Goal: Book appointment/travel/reservation

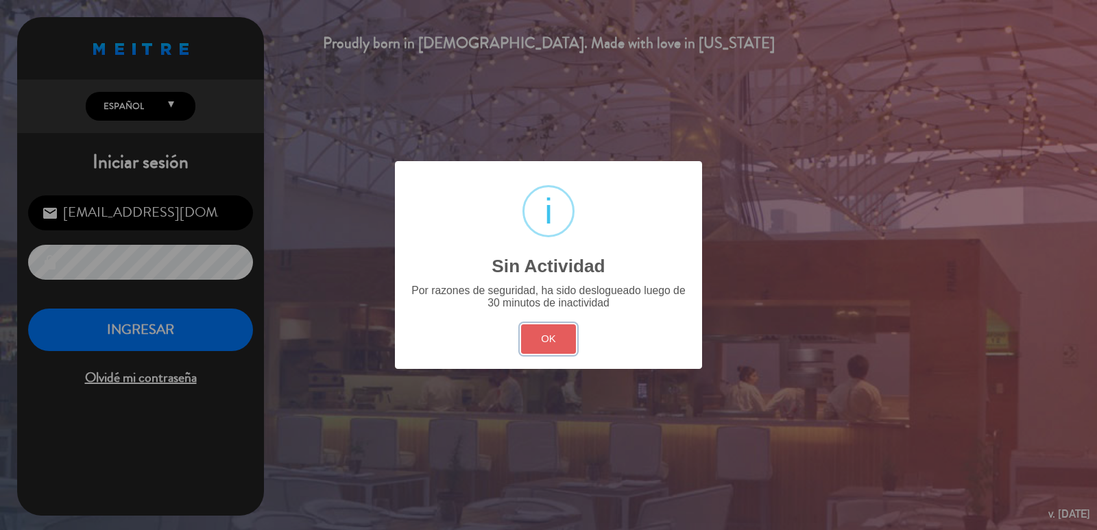
click at [549, 344] on button "OK" at bounding box center [549, 338] width 56 height 29
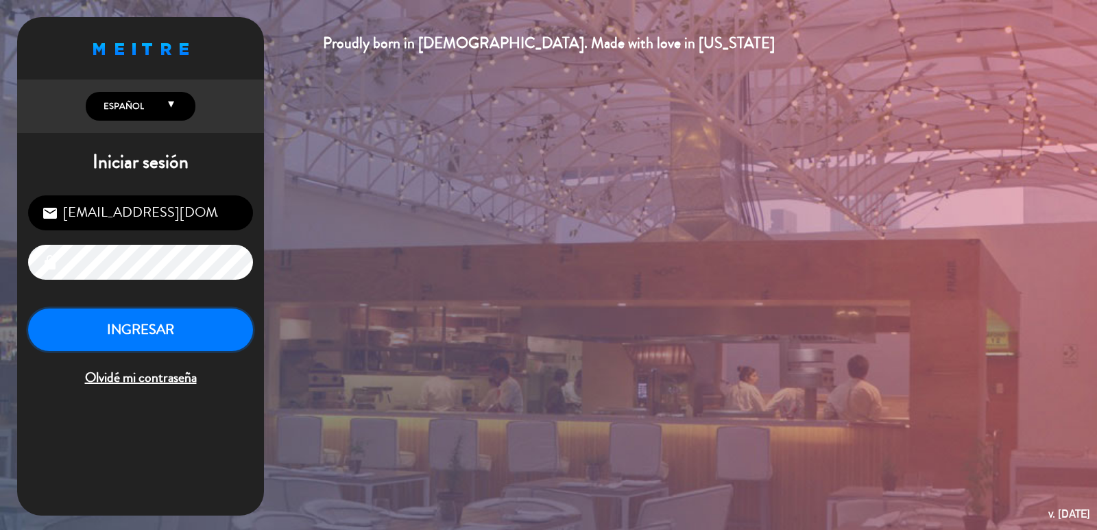
click at [191, 323] on button "INGRESAR" at bounding box center [140, 330] width 225 height 43
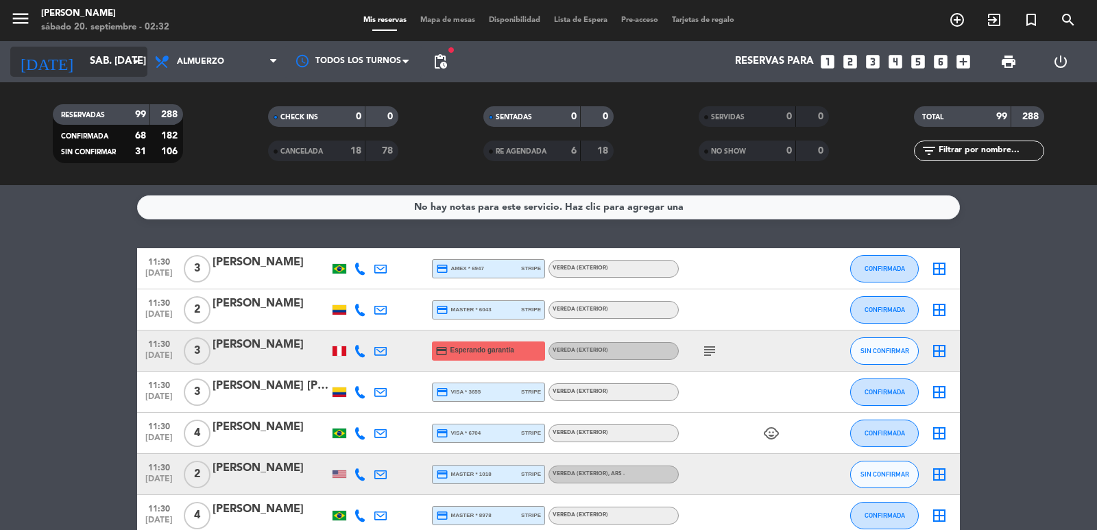
click at [87, 54] on input "sáb. [DATE]" at bounding box center [149, 62] width 132 height 26
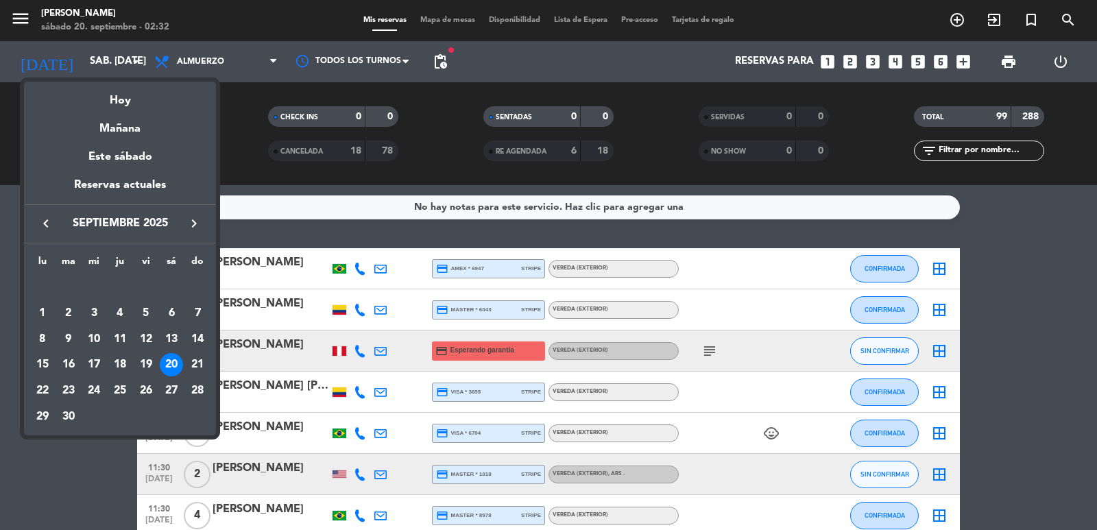
click at [71, 363] on div "16" at bounding box center [68, 364] width 23 height 23
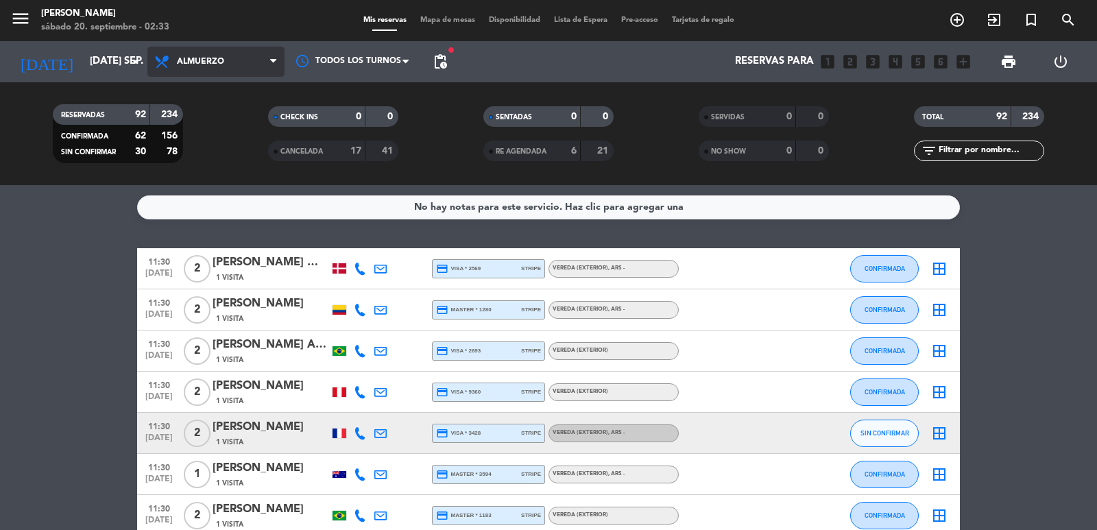
click at [196, 61] on span "Almuerzo" at bounding box center [200, 62] width 47 height 10
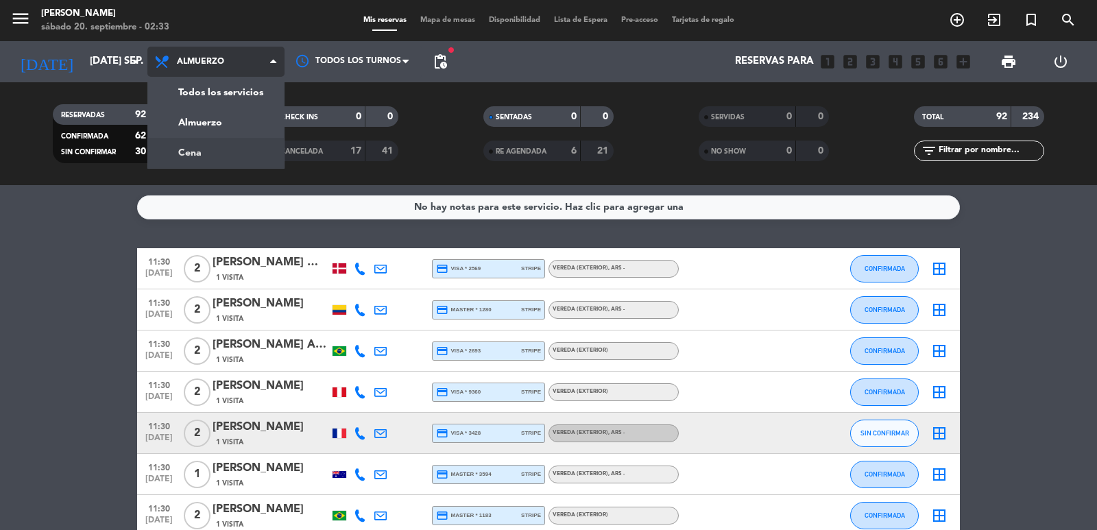
click at [226, 142] on div "menu [PERSON_NAME] 20. septiembre - 02:33 Mis reservas Mapa de mesas Disponibil…" at bounding box center [548, 92] width 1097 height 185
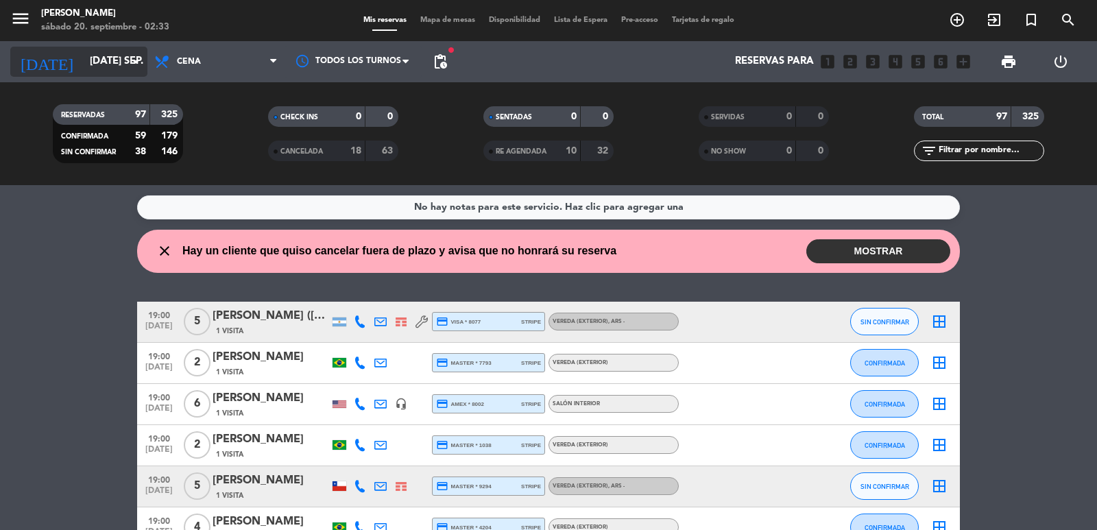
click at [94, 48] on div "[DATE] [DATE] sep. arrow_drop_down" at bounding box center [78, 62] width 137 height 30
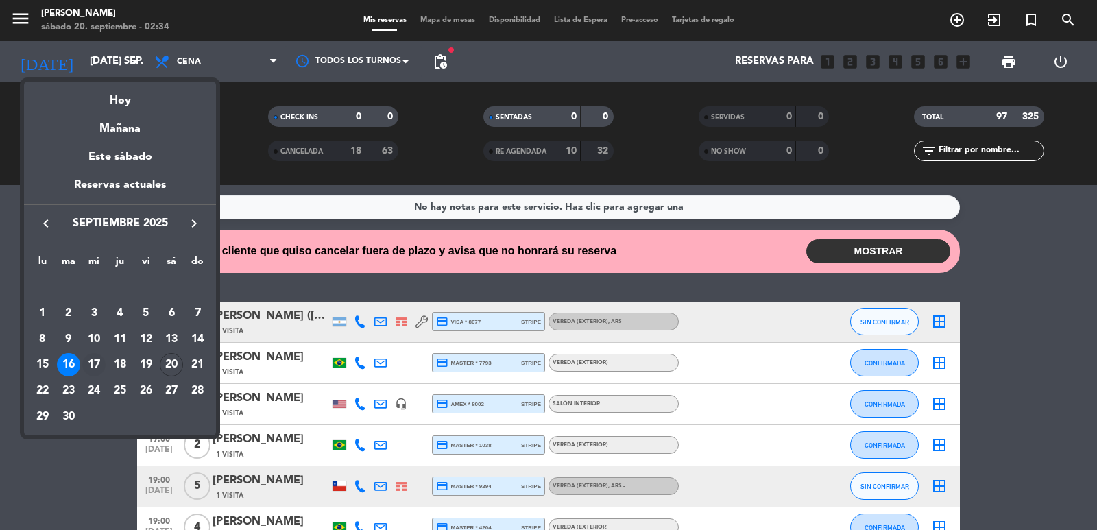
click at [91, 361] on div "17" at bounding box center [93, 364] width 23 height 23
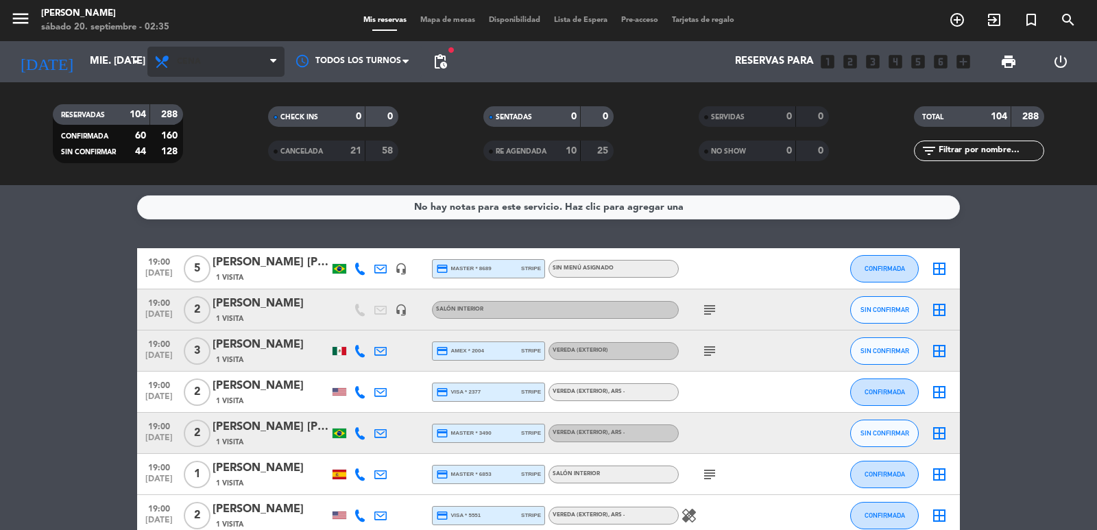
click at [250, 45] on div "Todos los servicios Almuerzo Cena Cena Todos los servicios Almuerzo Cena" at bounding box center [215, 61] width 137 height 41
click at [254, 53] on span "Cena" at bounding box center [215, 62] width 137 height 30
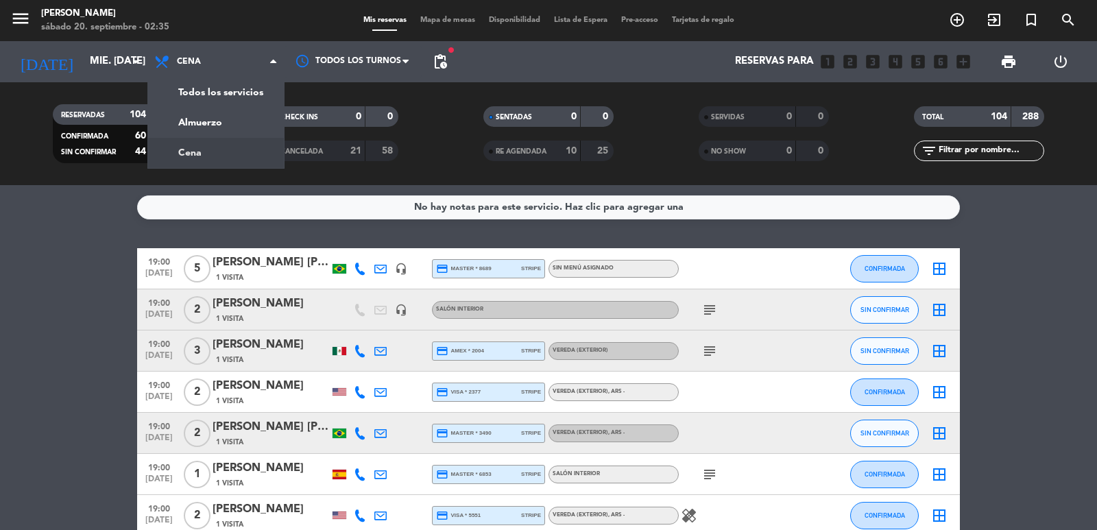
click at [224, 129] on div "menu [PERSON_NAME] 20. septiembre - 02:35 Mis reservas Mapa de mesas Disponibil…" at bounding box center [548, 92] width 1097 height 185
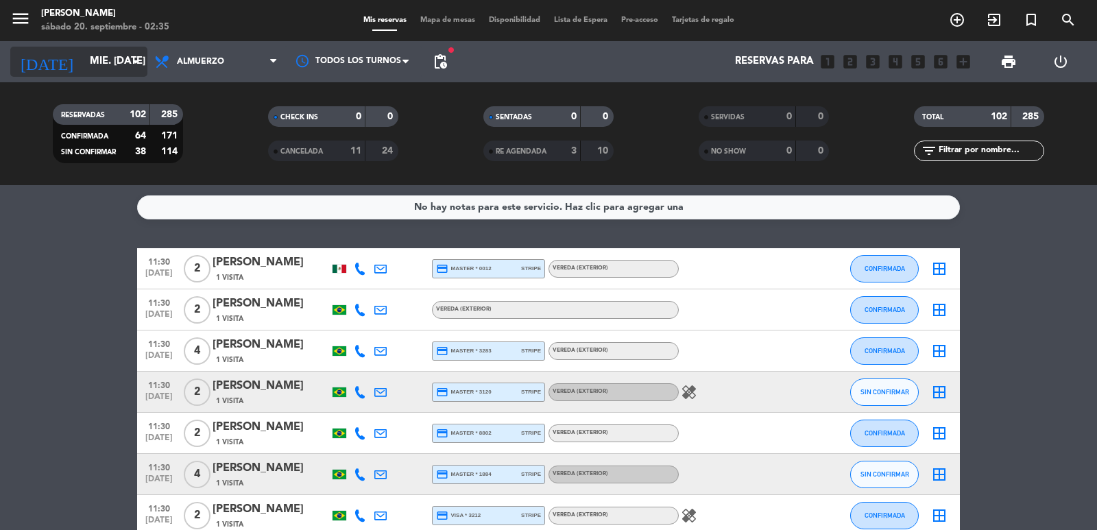
click at [32, 73] on icon "[DATE]" at bounding box center [46, 62] width 73 height 30
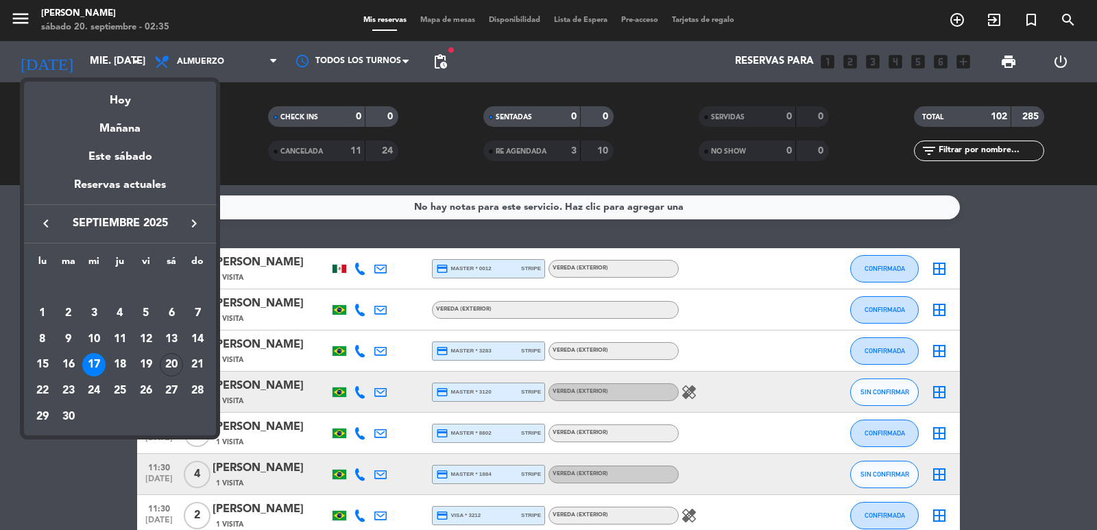
click at [124, 363] on div "18" at bounding box center [119, 364] width 23 height 23
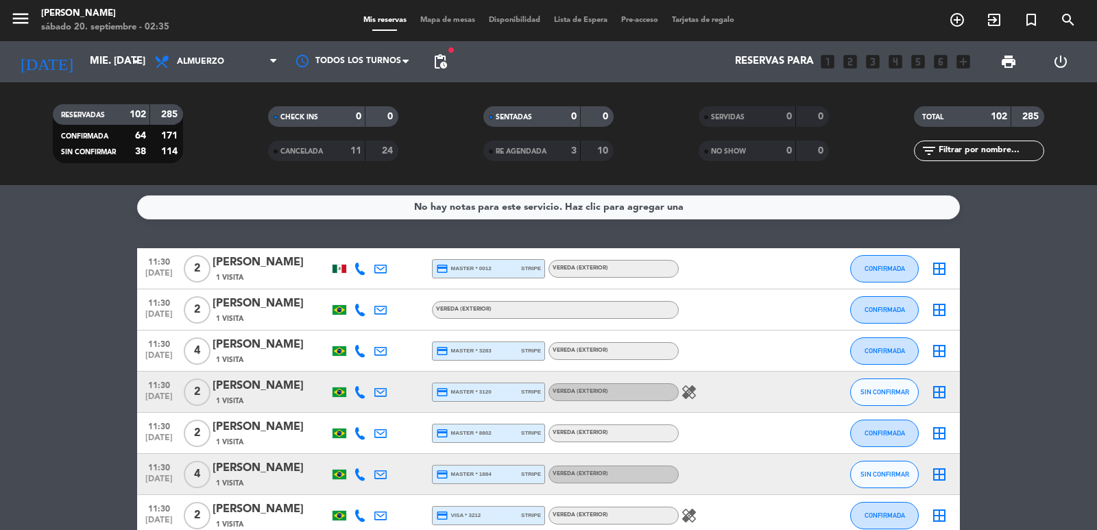
type input "[DEMOGRAPHIC_DATA] [DATE]"
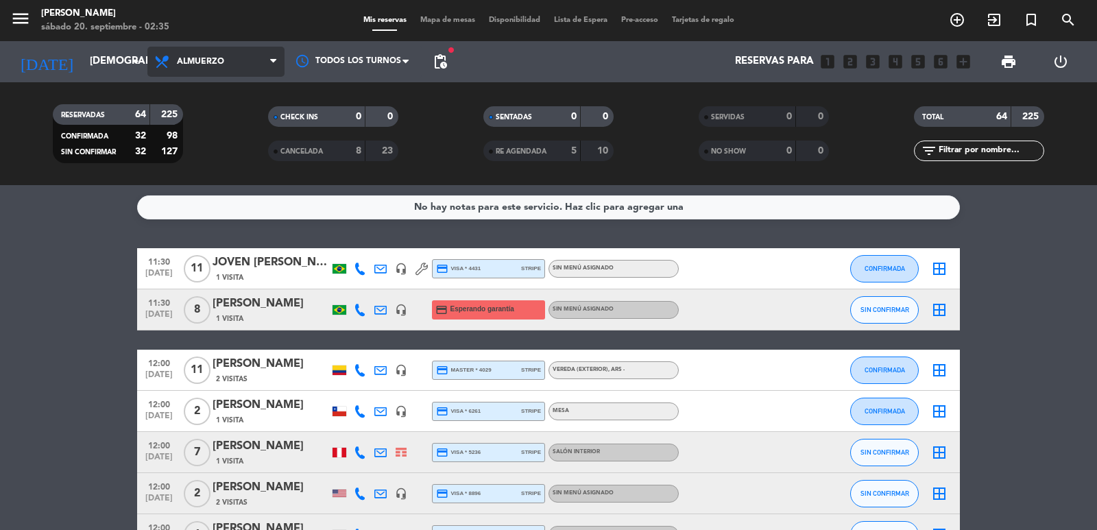
click at [160, 73] on span "Almuerzo" at bounding box center [215, 62] width 137 height 30
click at [225, 151] on div "menu [PERSON_NAME] 20. septiembre - 02:35 Mis reservas Mapa de mesas Disponibil…" at bounding box center [548, 92] width 1097 height 185
